Goal: Transaction & Acquisition: Purchase product/service

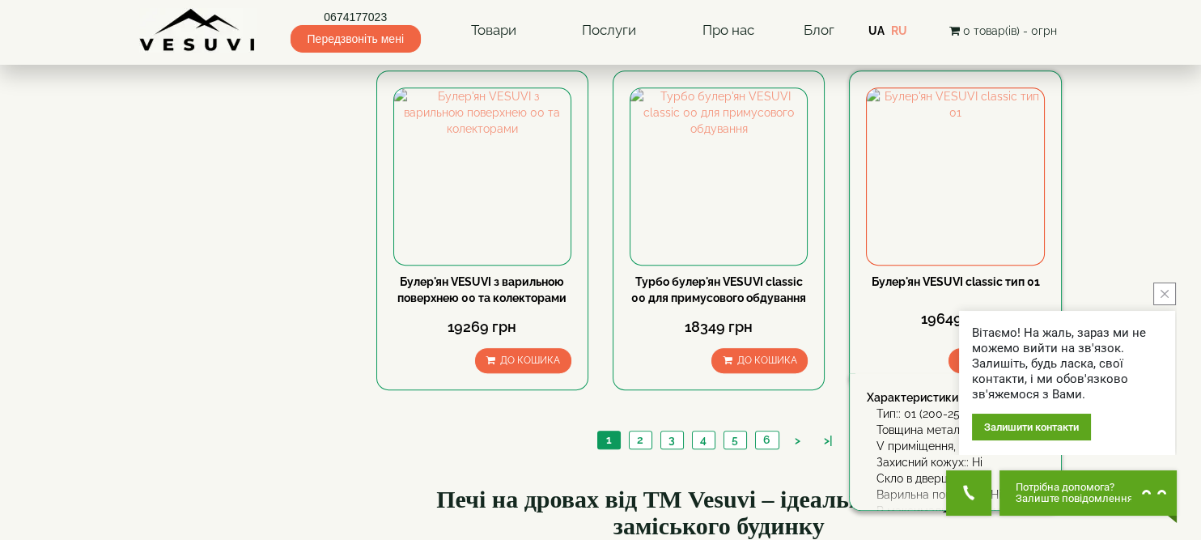
scroll to position [1888, 0]
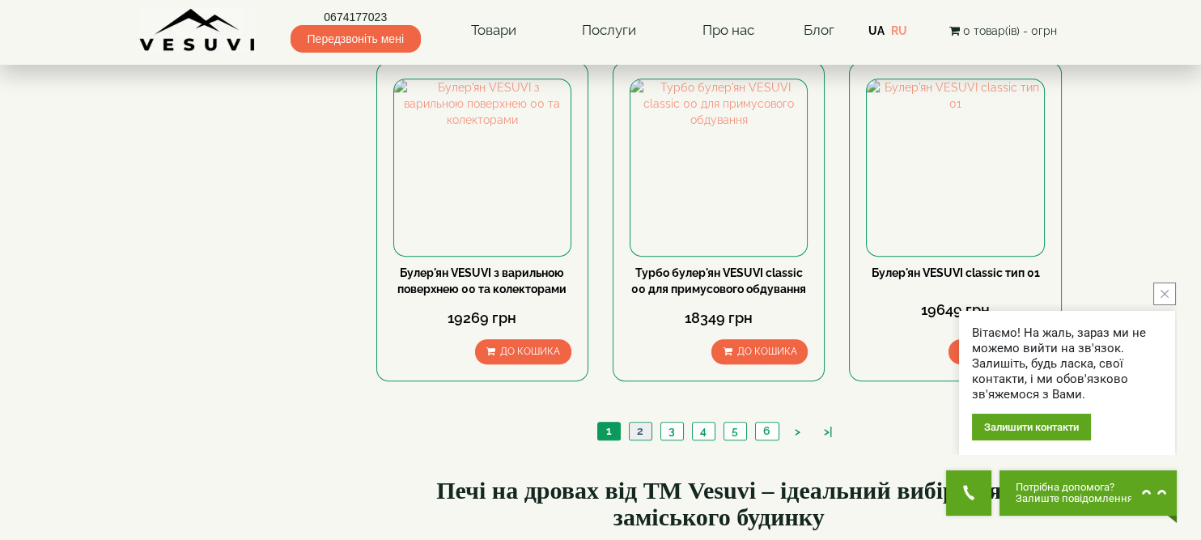
click at [640, 422] on link "2" at bounding box center [640, 430] width 23 height 17
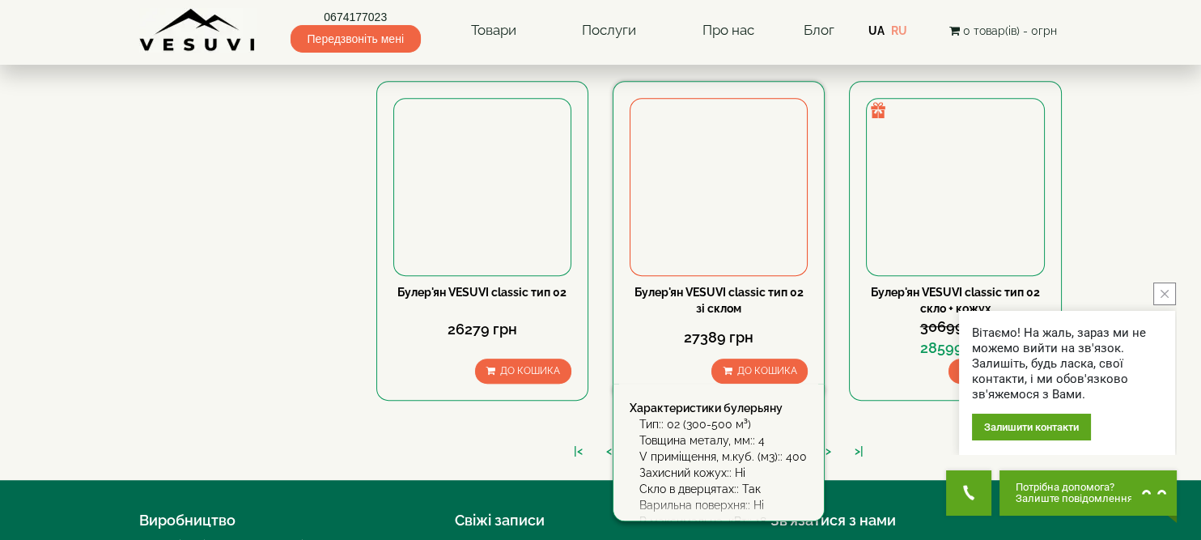
scroll to position [1942, 0]
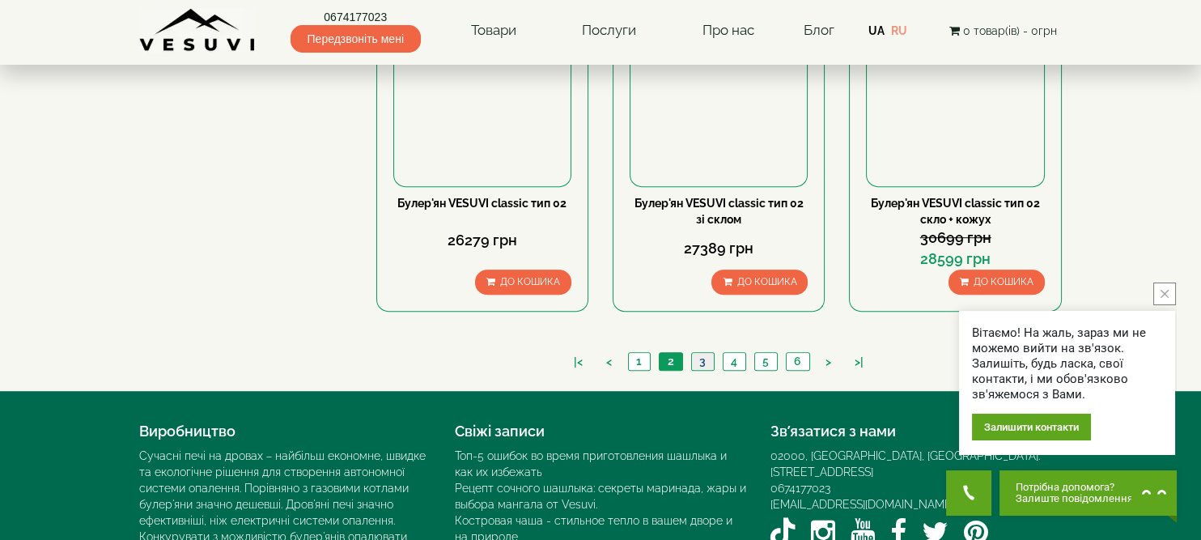
click at [698, 353] on link "3" at bounding box center [702, 361] width 23 height 17
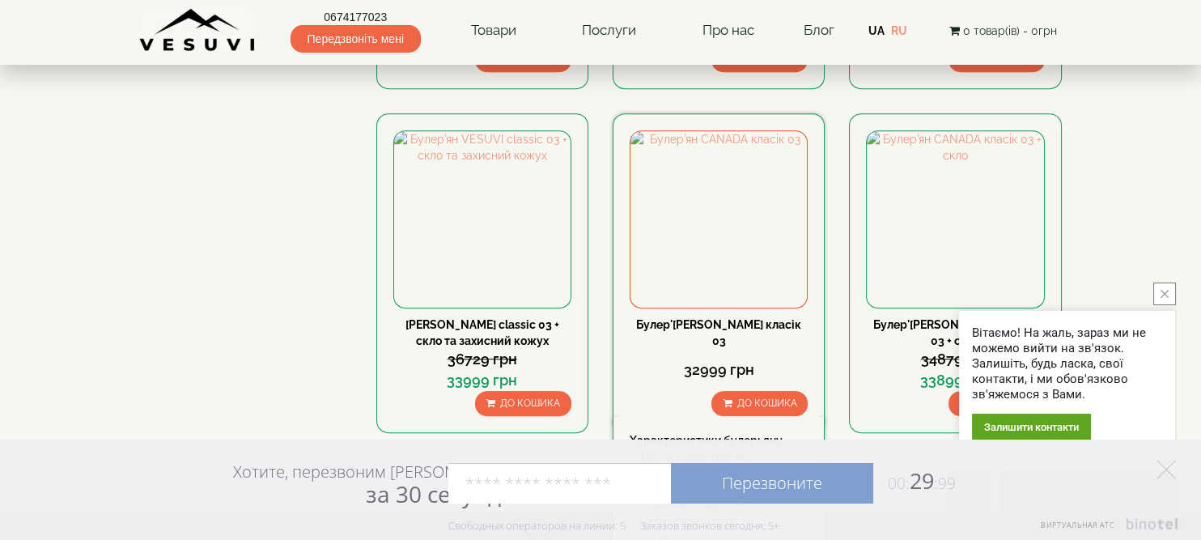
scroll to position [1834, 0]
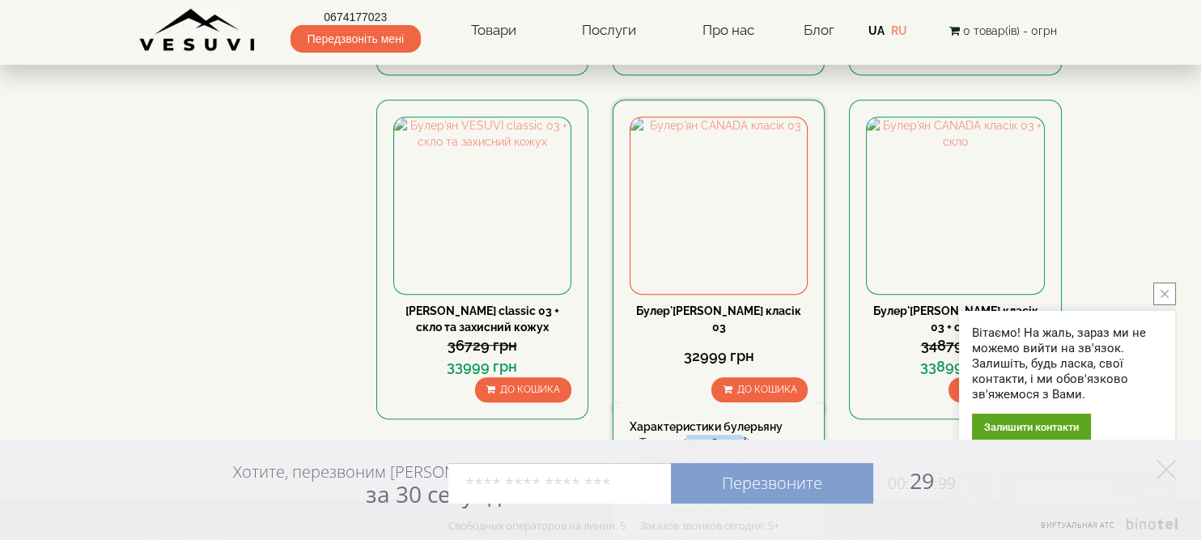
drag, startPoint x: 686, startPoint y: 313, endPoint x: 738, endPoint y: 312, distance: 52.6
click at [738, 435] on div "Тип:: 03 (700-850 м³)" at bounding box center [723, 443] width 168 height 16
click at [760, 451] on div "Товщина металу, мм:: 4" at bounding box center [723, 459] width 168 height 16
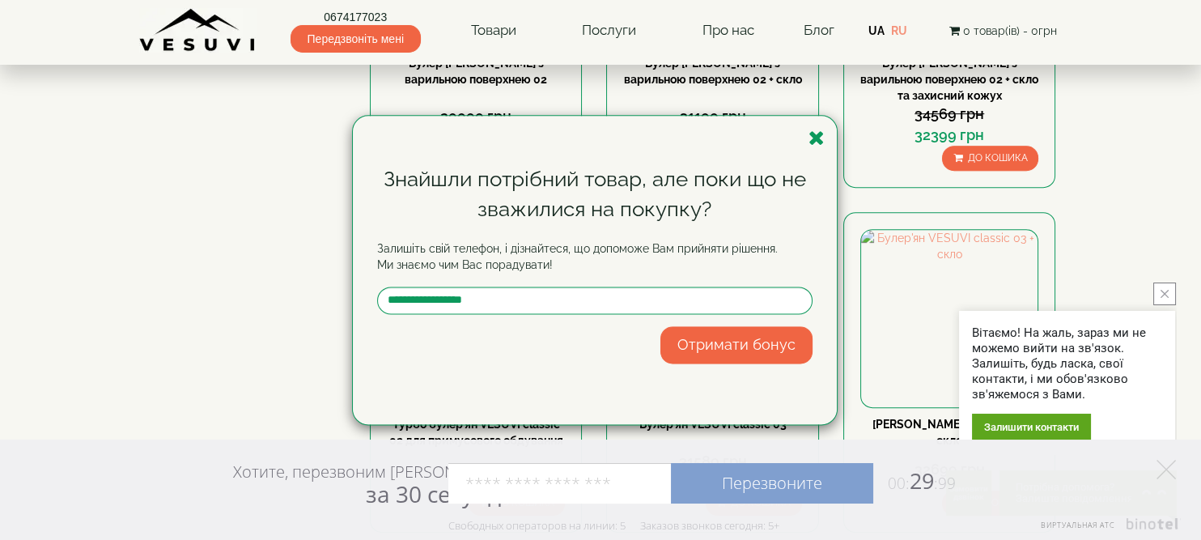
scroll to position [1241, 0]
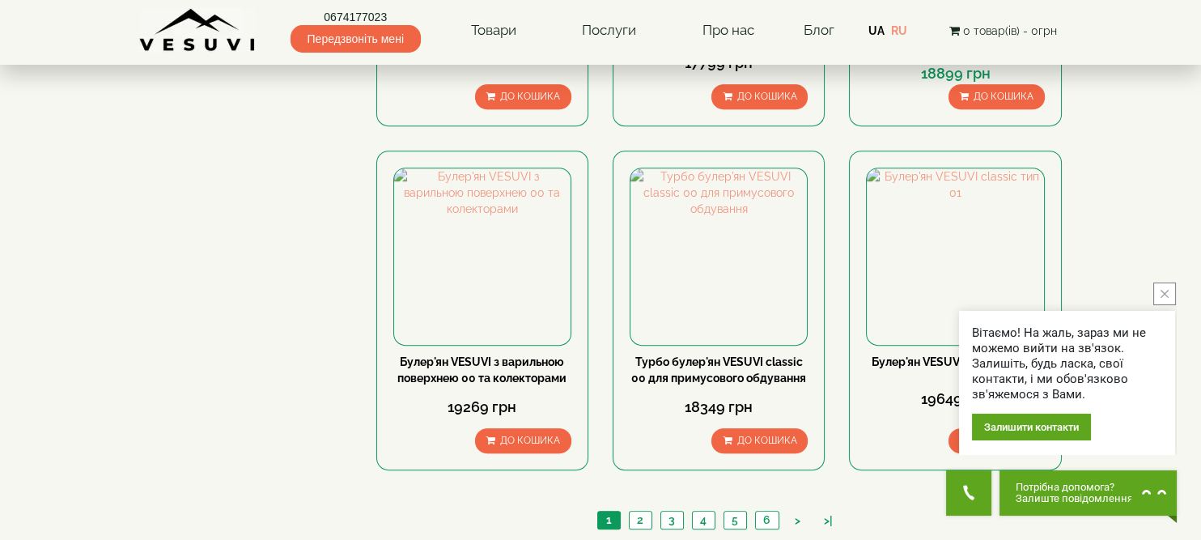
scroll to position [1781, 0]
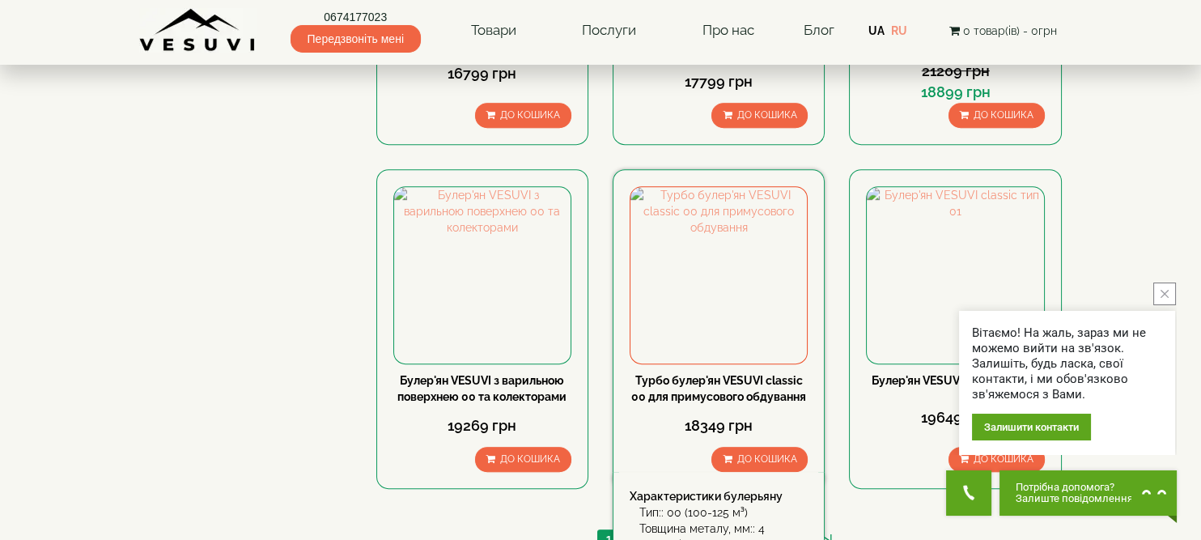
click at [690, 374] on link "Турбо булер'ян VESUVI classic 00 для примусового обдування" at bounding box center [718, 388] width 175 height 29
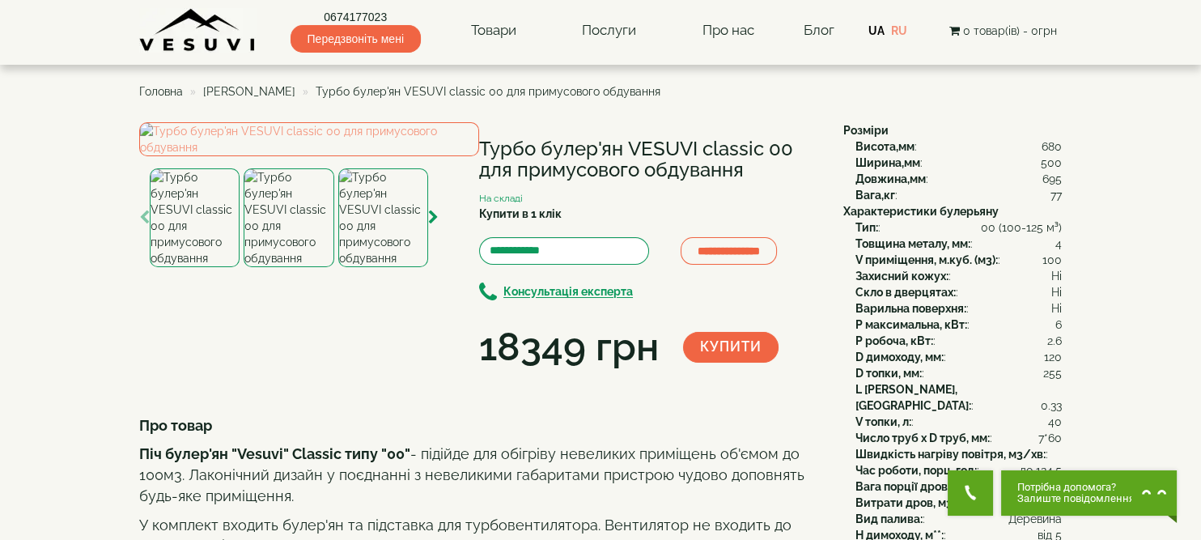
click at [273, 267] on img at bounding box center [289, 217] width 90 height 99
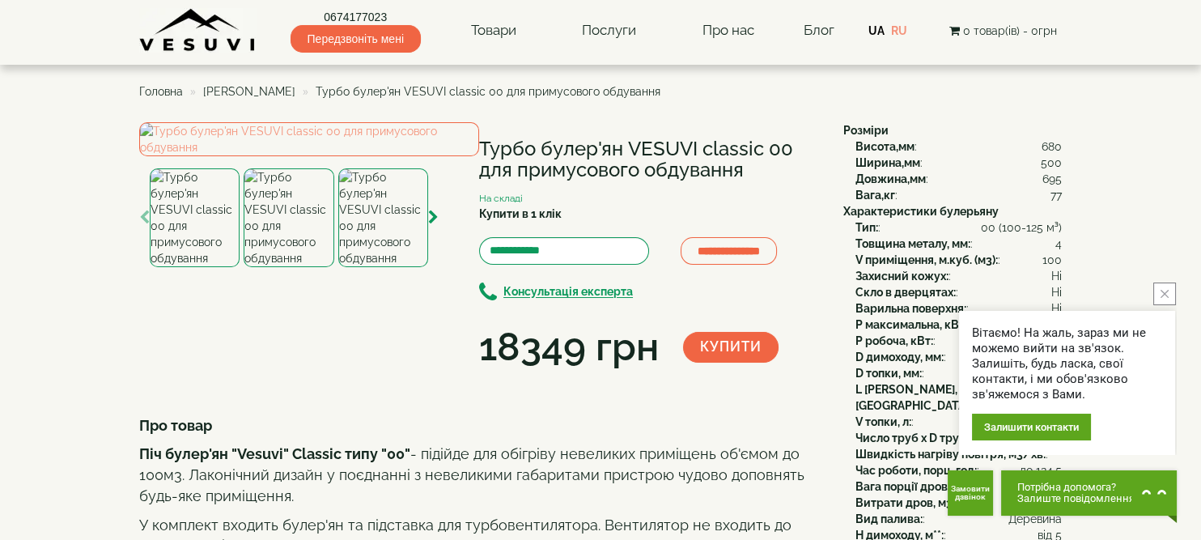
click at [376, 267] on img at bounding box center [383, 217] width 90 height 99
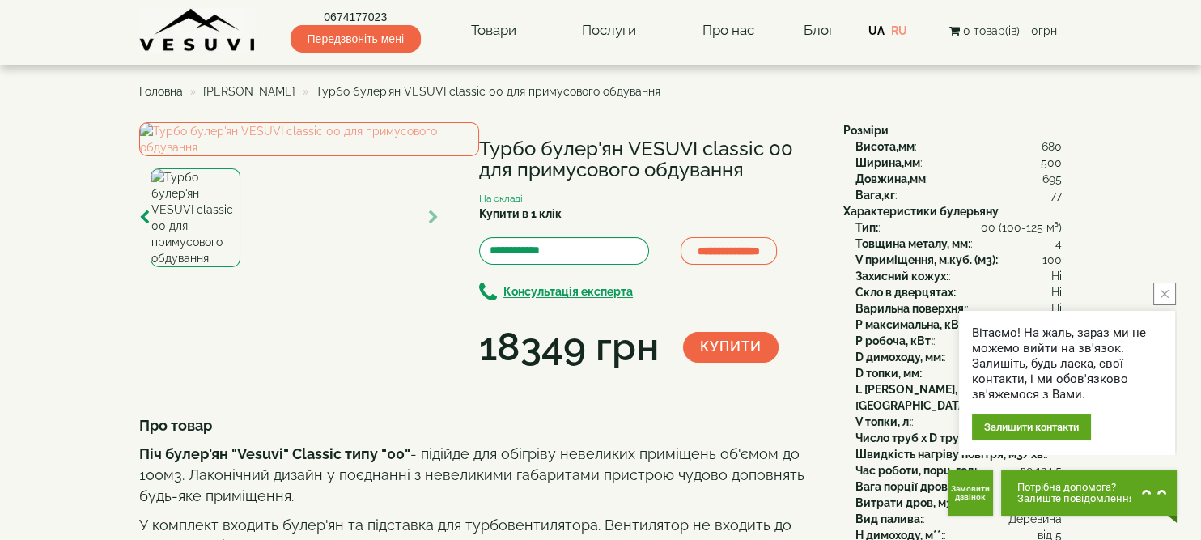
click at [203, 267] on img at bounding box center [196, 217] width 90 height 99
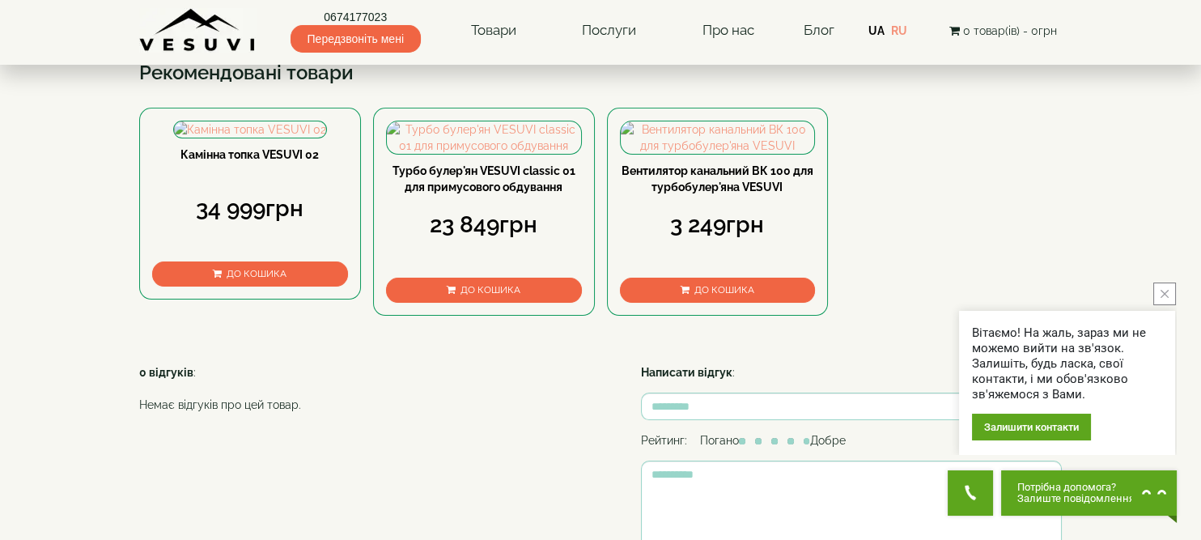
scroll to position [917, 0]
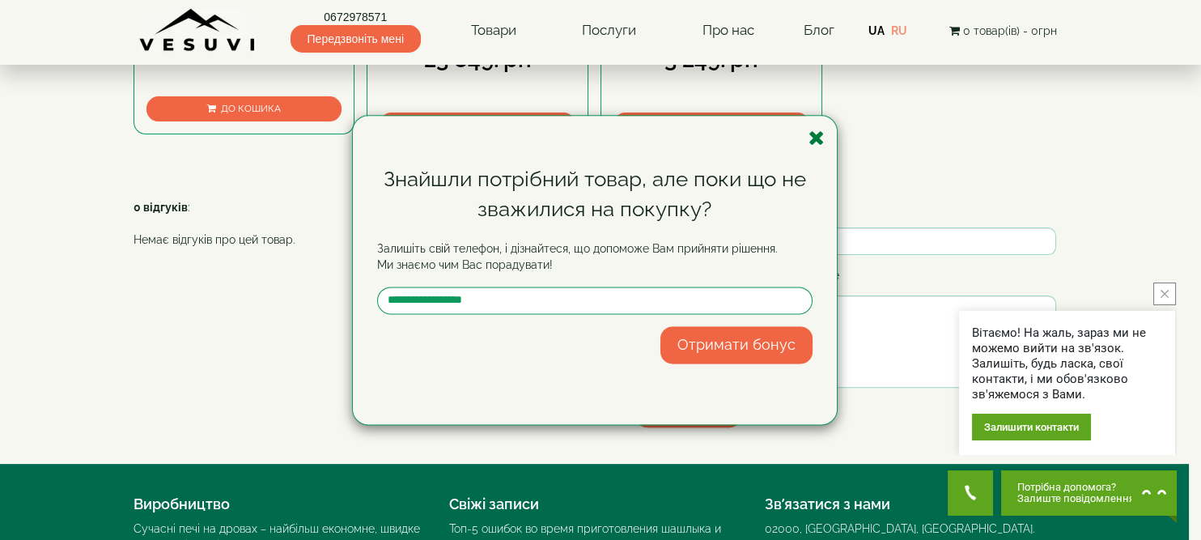
click at [819, 138] on icon "button" at bounding box center [817, 138] width 16 height 20
